Goal: Task Accomplishment & Management: Use online tool/utility

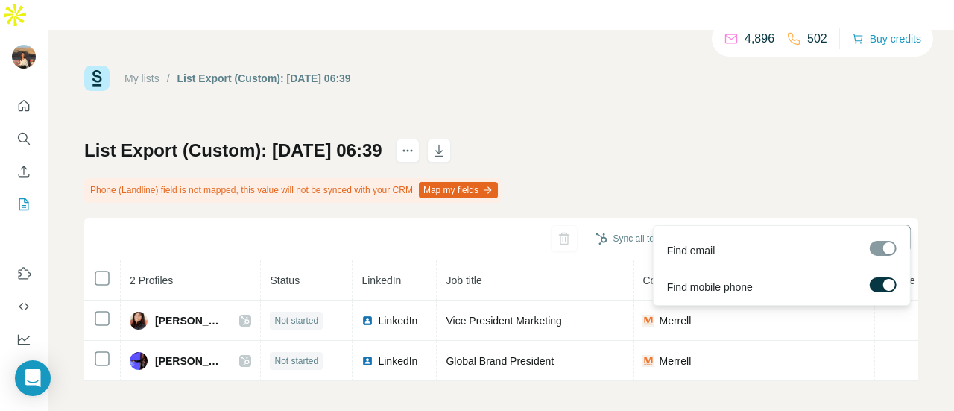
click at [787, 231] on span "Find all emails & mobiles (2)" at bounding box center [825, 238] width 131 height 15
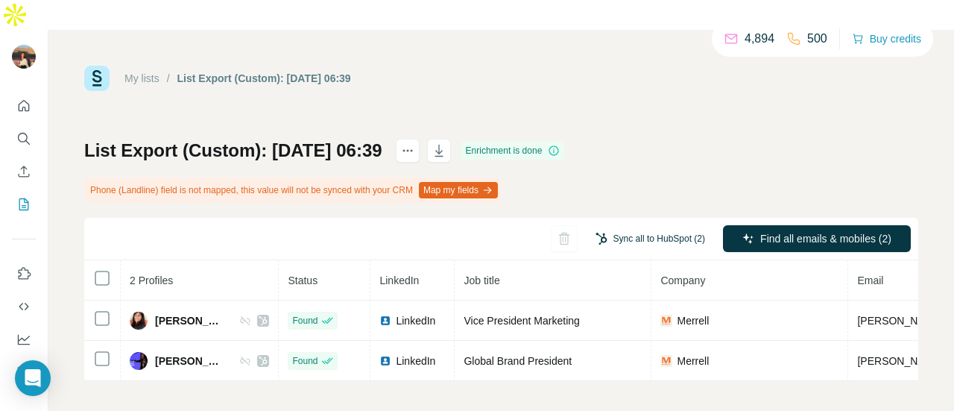
click at [630, 227] on button "Sync all to HubSpot (2)" at bounding box center [650, 238] width 130 height 22
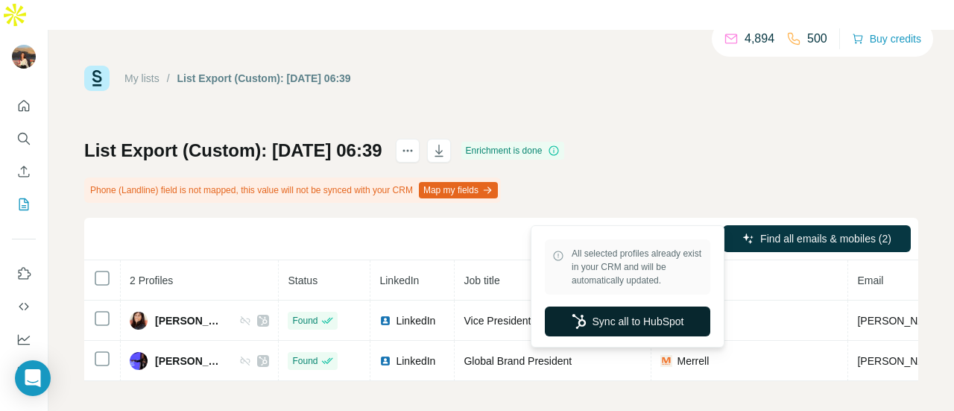
click at [590, 332] on button "Sync all to HubSpot" at bounding box center [627, 321] width 165 height 30
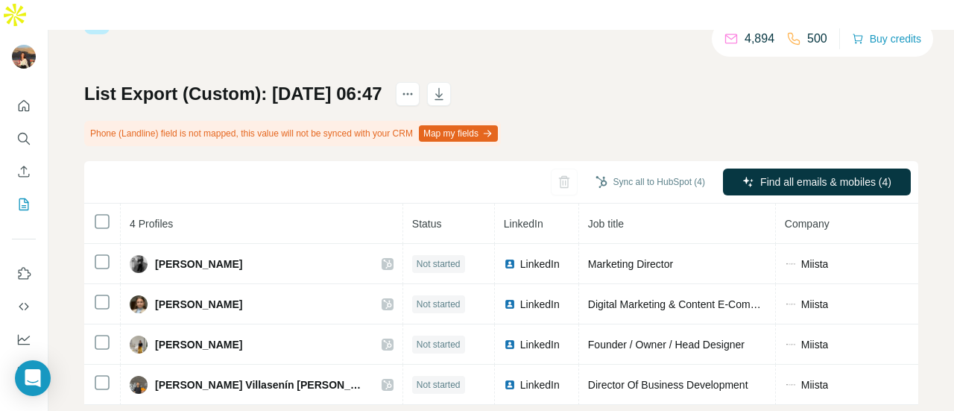
scroll to position [63, 0]
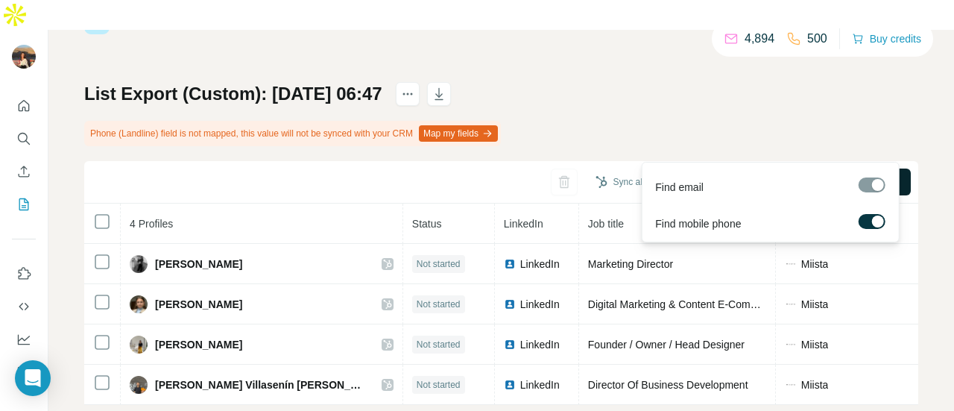
click at [789, 174] on span "Find all emails & mobiles (4)" at bounding box center [825, 181] width 131 height 15
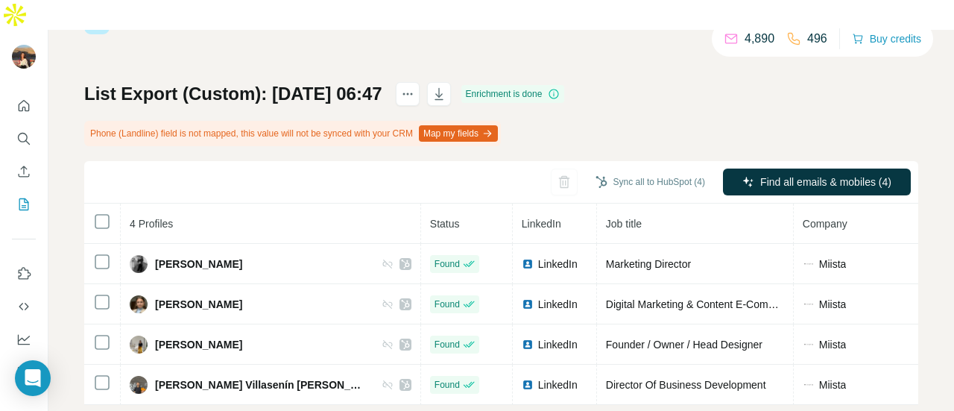
drag, startPoint x: 716, startPoint y: 145, endPoint x: 669, endPoint y: 92, distance: 70.8
click at [669, 92] on div "List Export (Custom): 09/09/2025 06:47 Enrichment is done Phone (Landline) fiel…" at bounding box center [501, 243] width 834 height 323
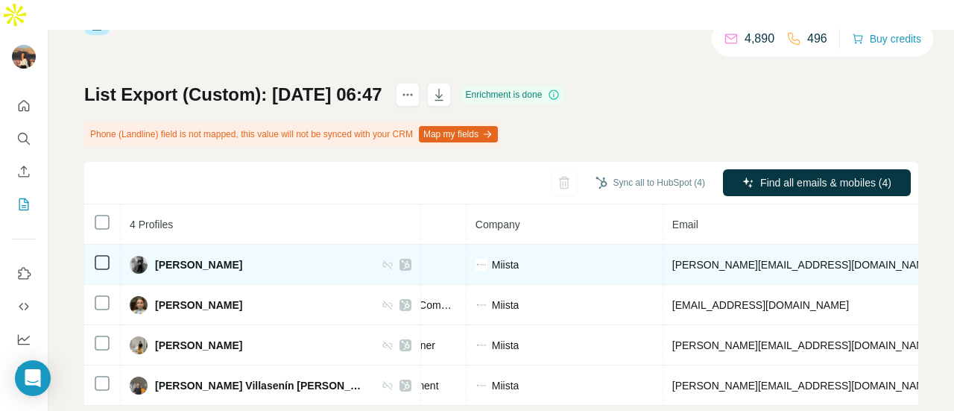
scroll to position [0, 328]
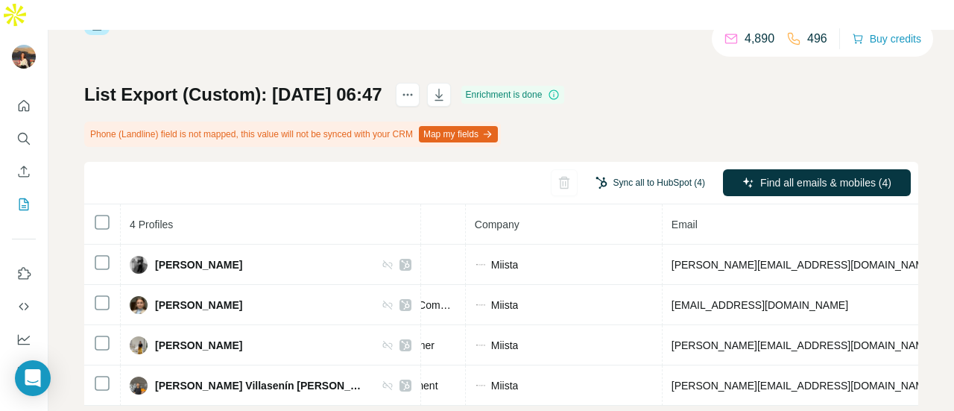
click at [599, 171] on button "Sync all to HubSpot (4)" at bounding box center [650, 182] width 130 height 22
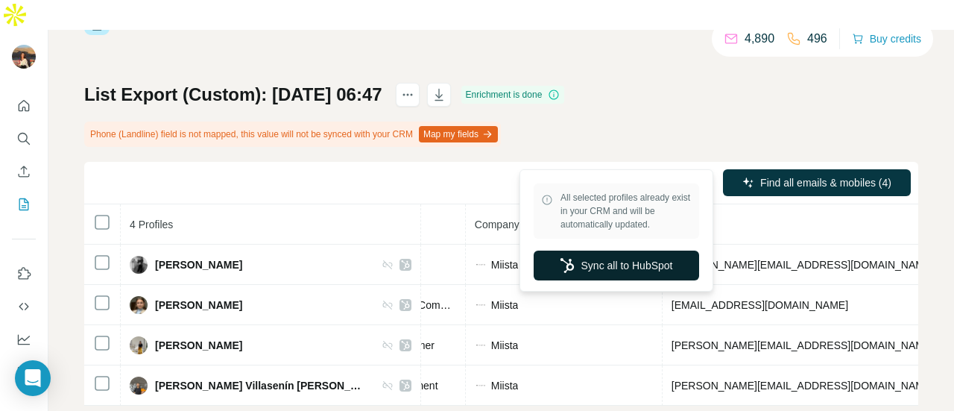
click at [561, 269] on icon "button" at bounding box center [567, 265] width 15 height 15
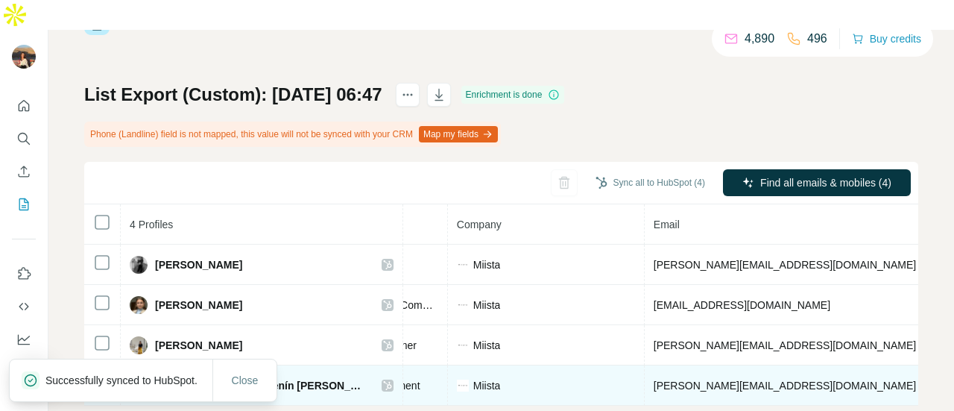
scroll to position [0, 443]
